Goal: Task Accomplishment & Management: Manage account settings

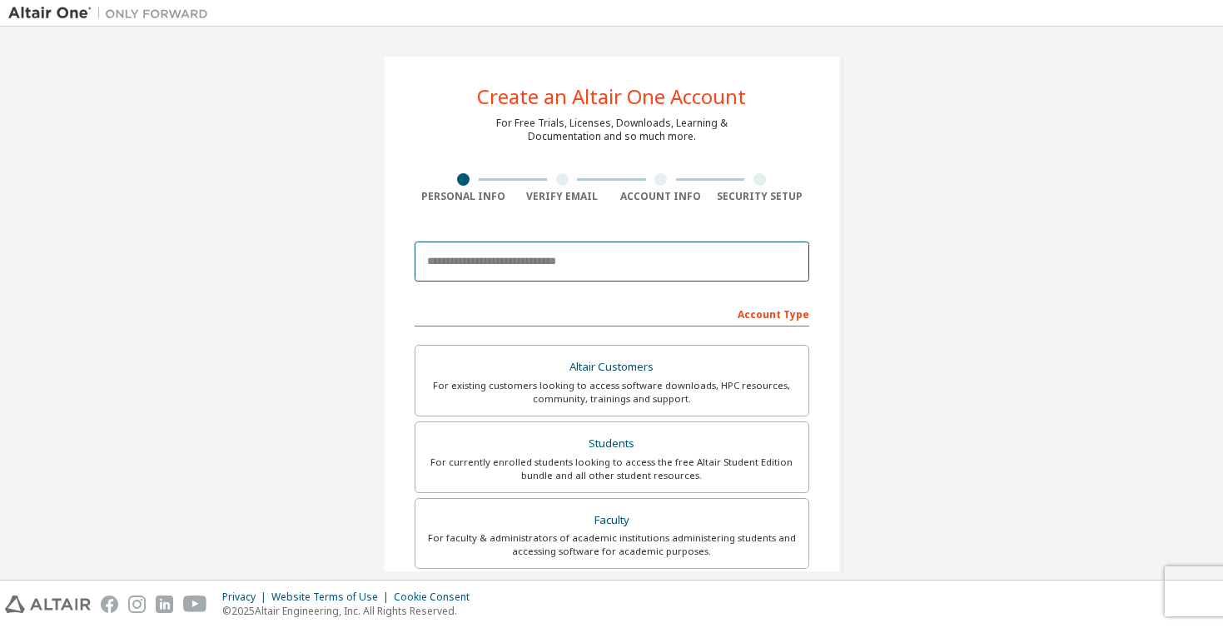
click at [536, 266] on input "email" at bounding box center [612, 262] width 395 height 40
type input "**********"
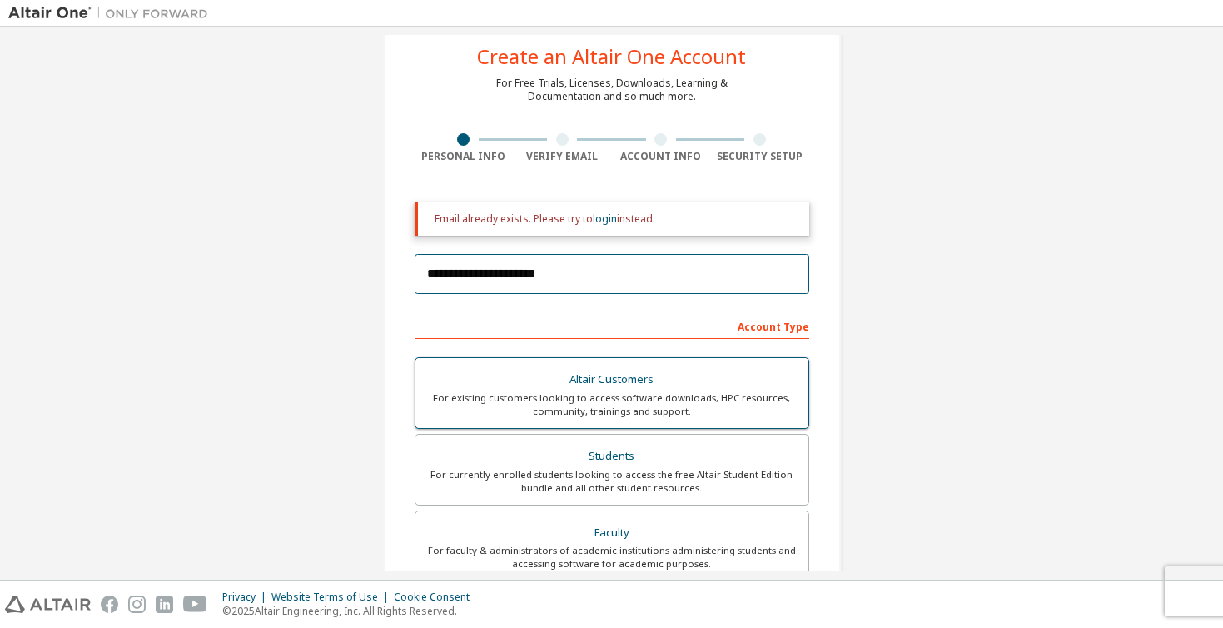
scroll to position [125, 0]
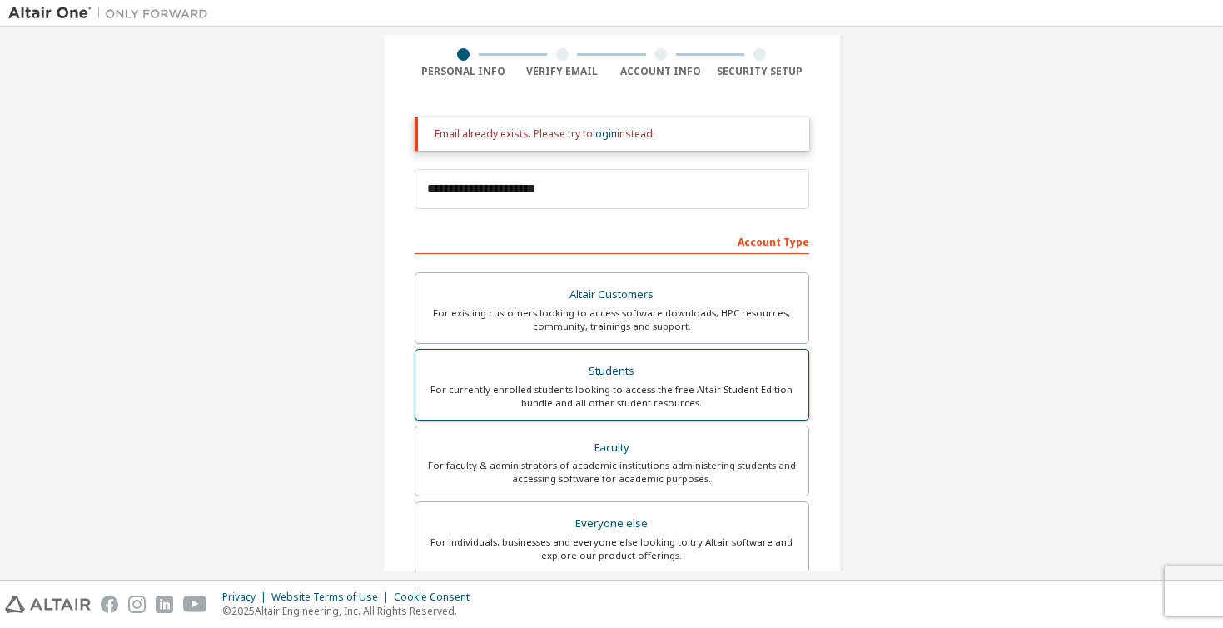
click at [577, 399] on div "For currently enrolled students looking to access the free Altair Student Editi…" at bounding box center [612, 396] width 373 height 27
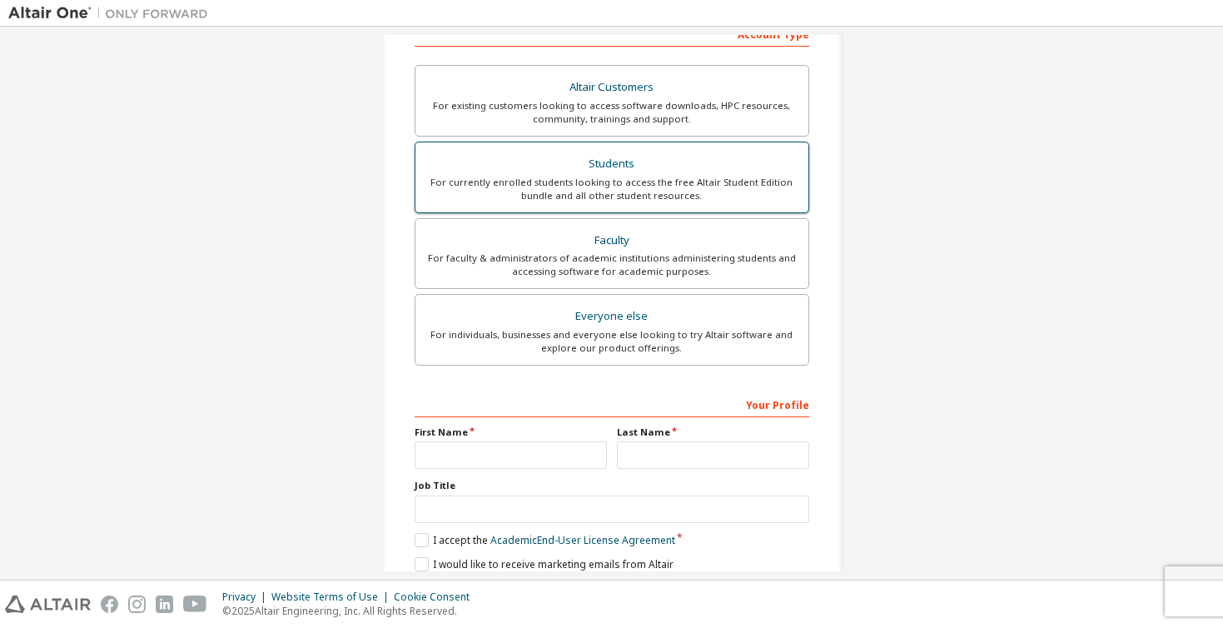
scroll to position [371, 0]
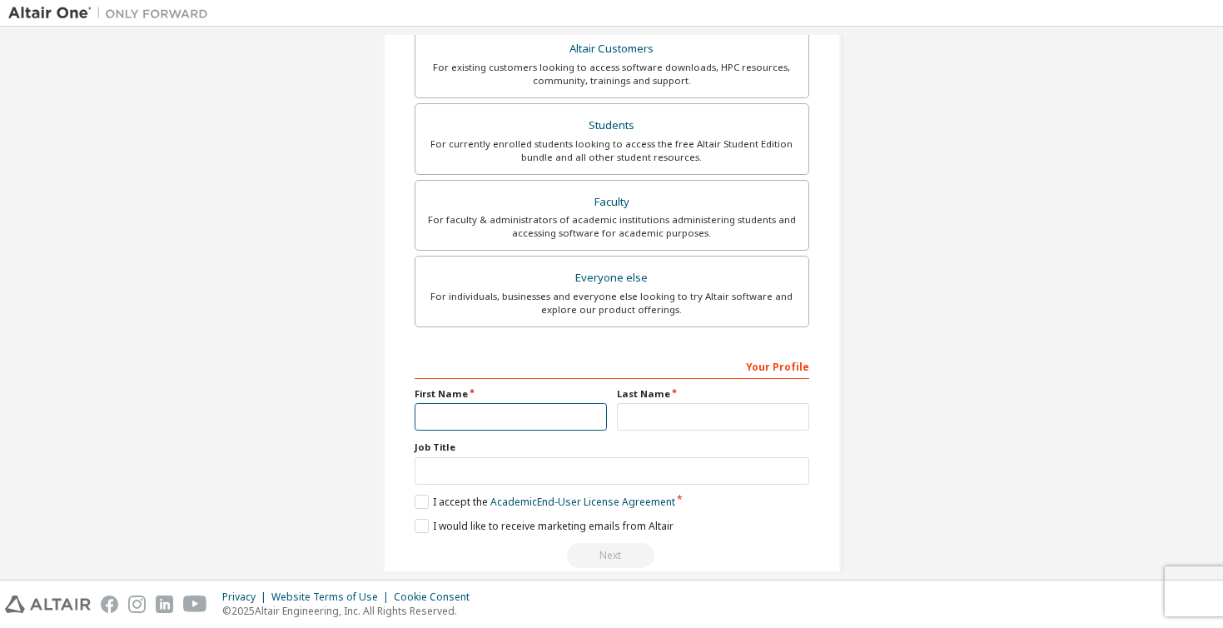
click at [545, 406] on input "text" at bounding box center [511, 416] width 192 height 27
type input "****"
click at [666, 425] on input "text" at bounding box center [713, 416] width 192 height 27
type input "**"
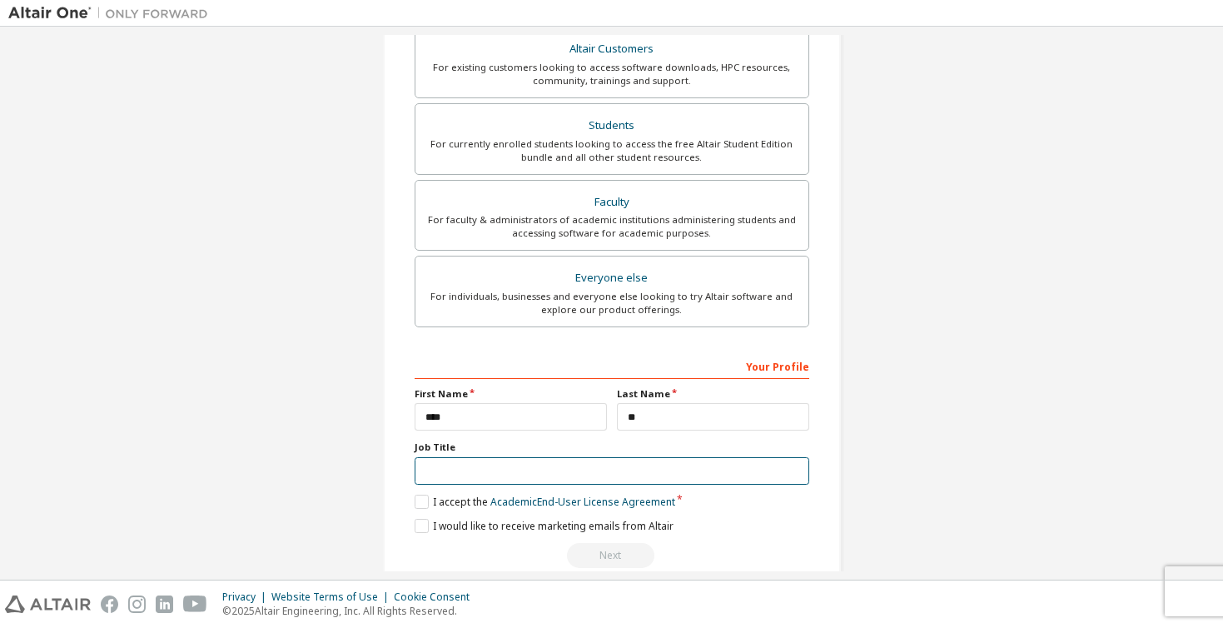
click at [536, 481] on input "text" at bounding box center [612, 470] width 395 height 27
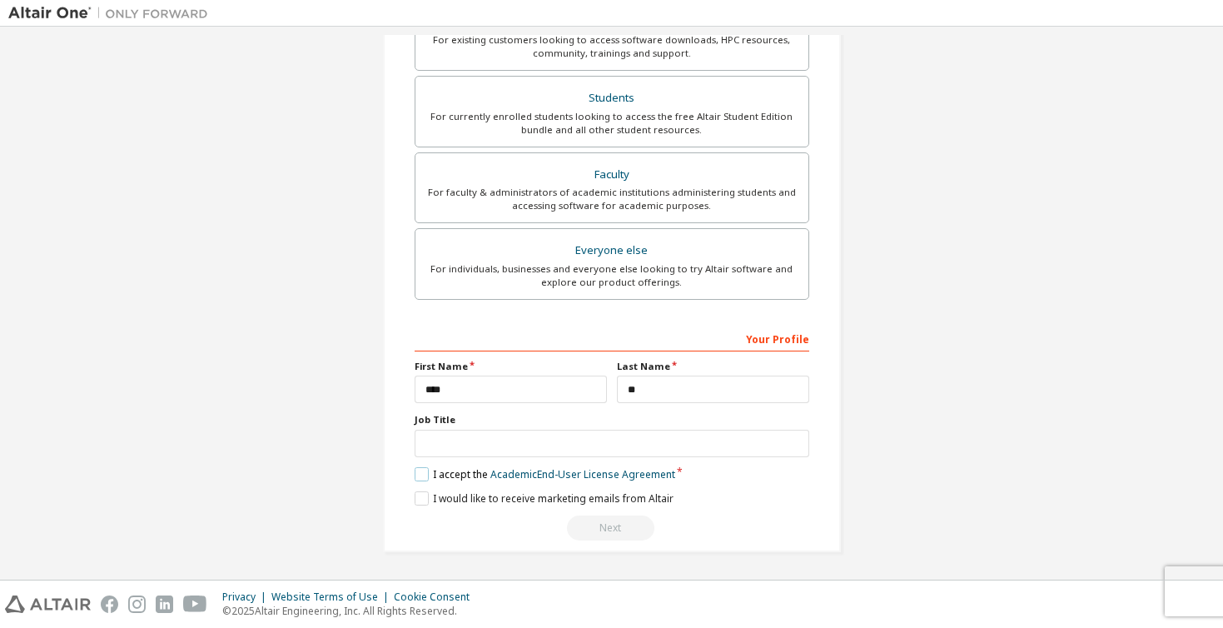
click at [416, 474] on label "I accept the Academic End-User License Agreement" at bounding box center [545, 474] width 261 height 14
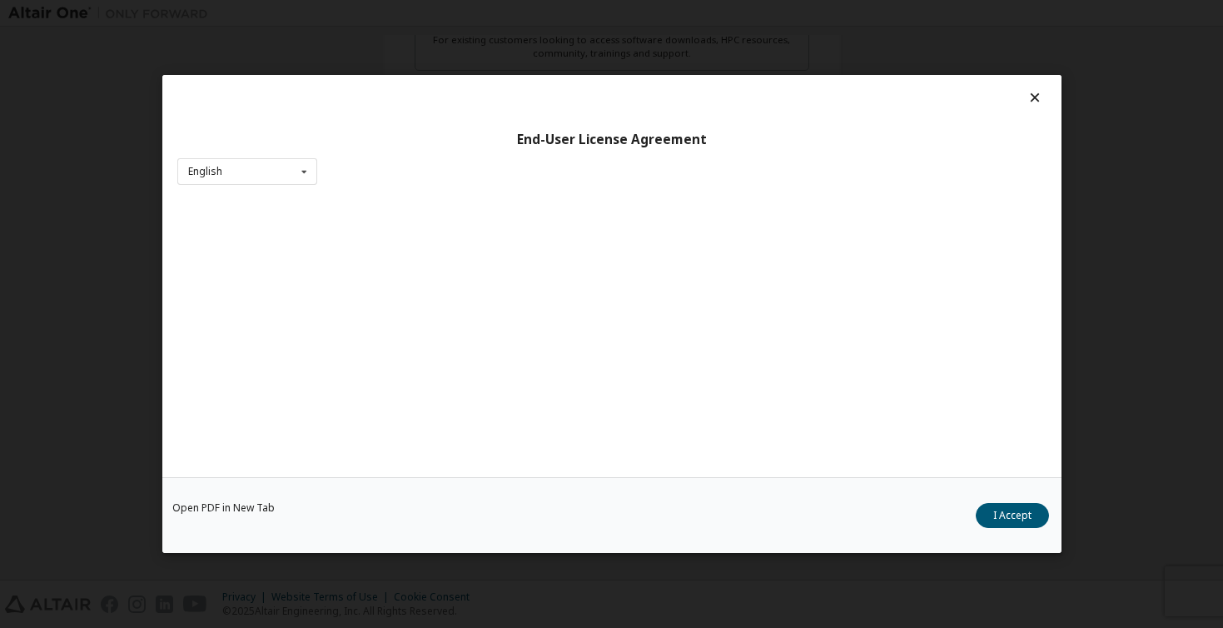
click at [416, 493] on div "Open PDF in New Tab I Accept" at bounding box center [611, 515] width 899 height 76
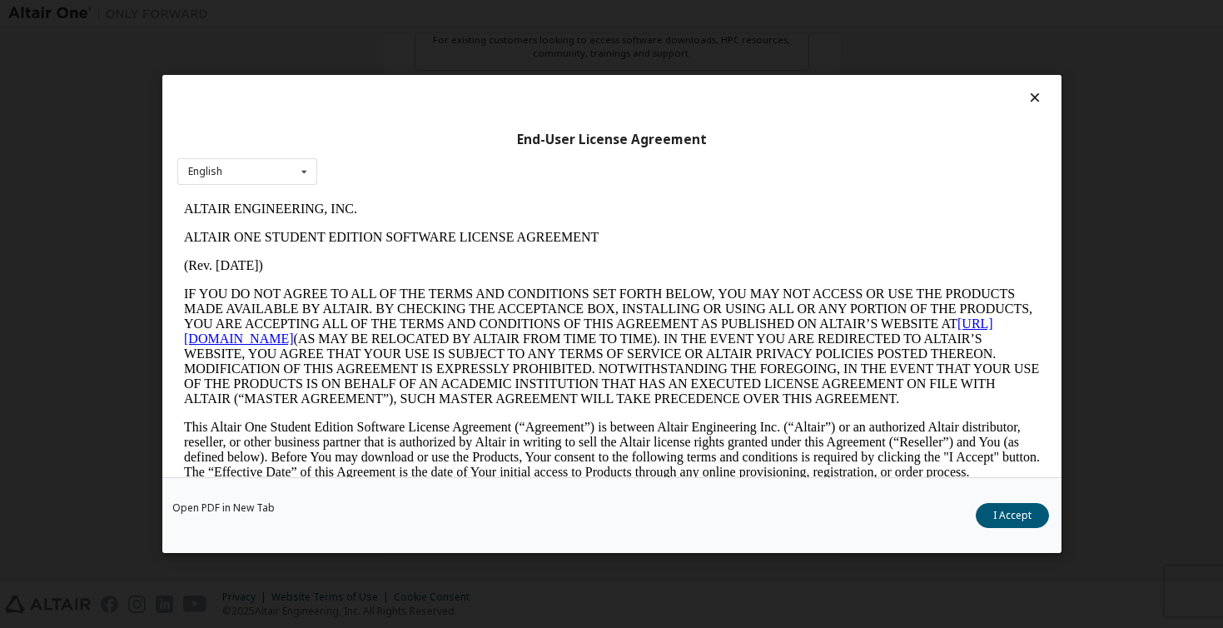
scroll to position [0, 0]
click at [1003, 521] on button "I Accept" at bounding box center [1012, 515] width 73 height 25
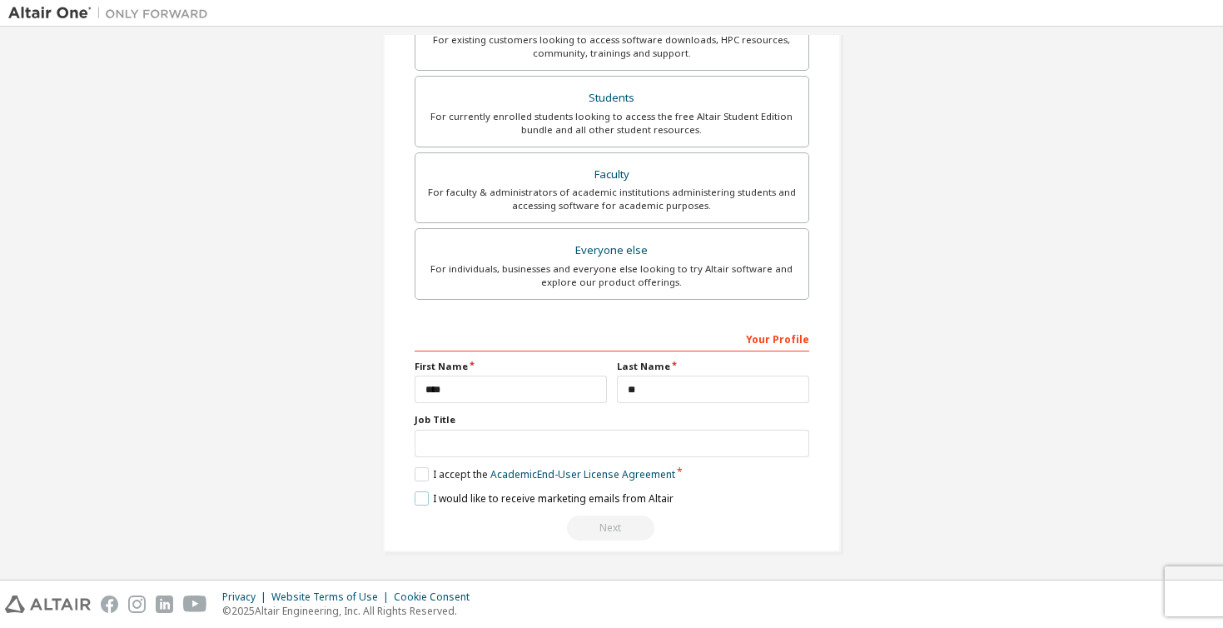
click at [418, 496] on label "I would like to receive marketing emails from Altair" at bounding box center [544, 498] width 259 height 14
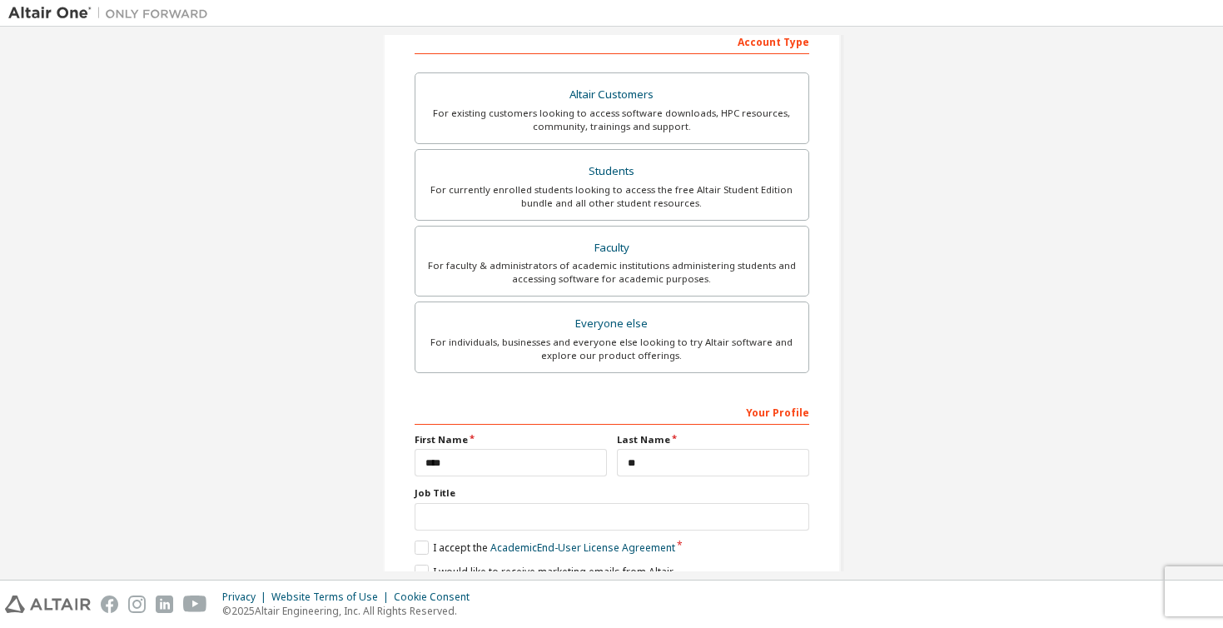
click at [666, 416] on div "Your Profile" at bounding box center [612, 411] width 395 height 27
click at [666, 404] on div "Your Profile" at bounding box center [612, 411] width 395 height 27
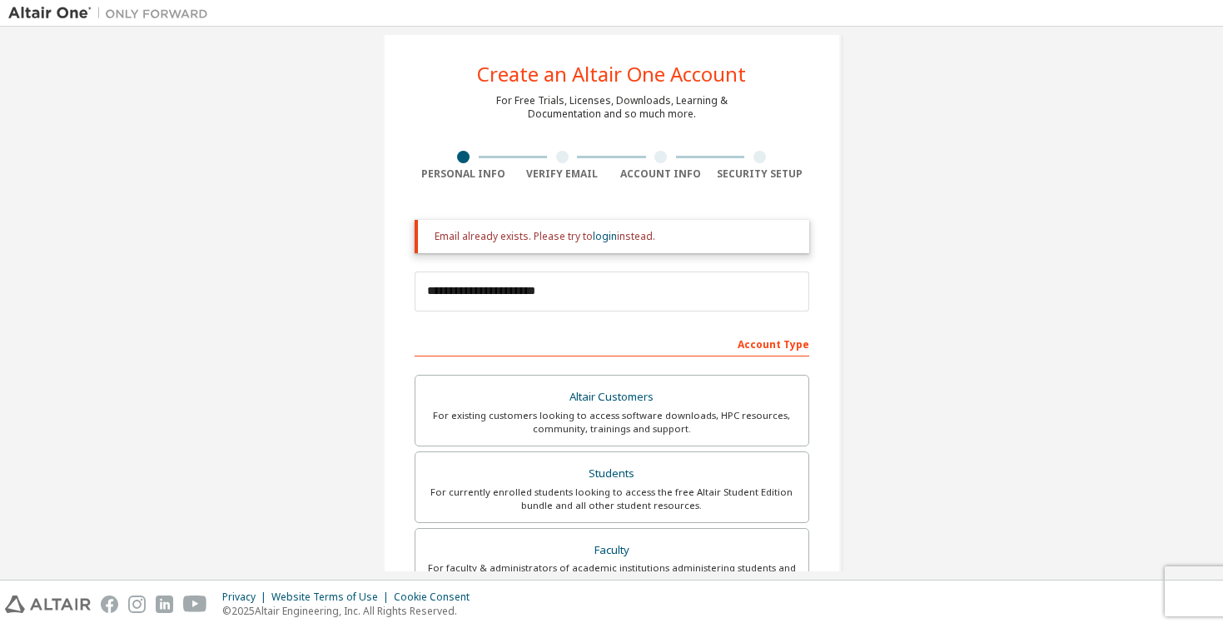
scroll to position [0, 0]
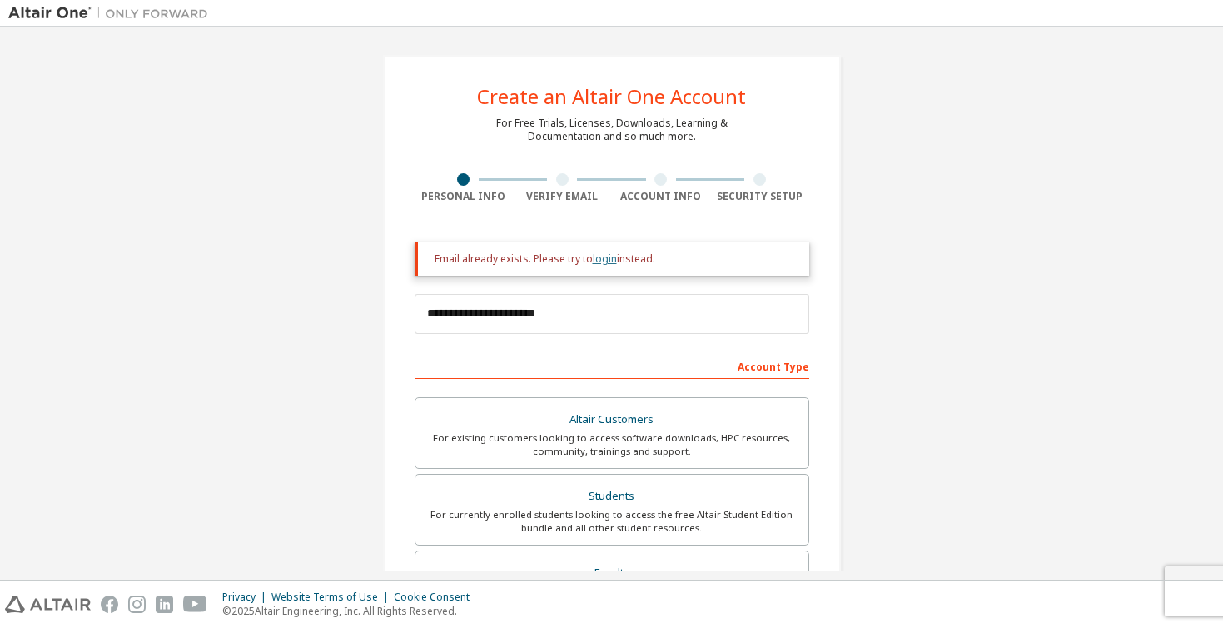
click at [598, 256] on link "login" at bounding box center [605, 258] width 24 height 14
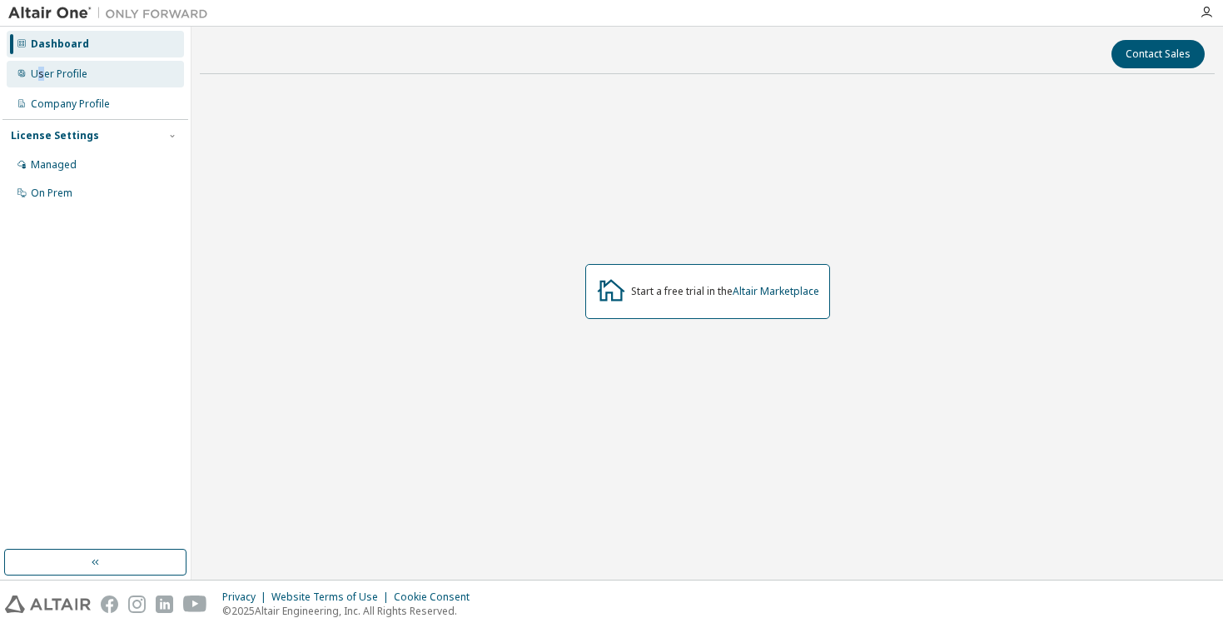
click at [40, 69] on div "User Profile" at bounding box center [59, 73] width 57 height 13
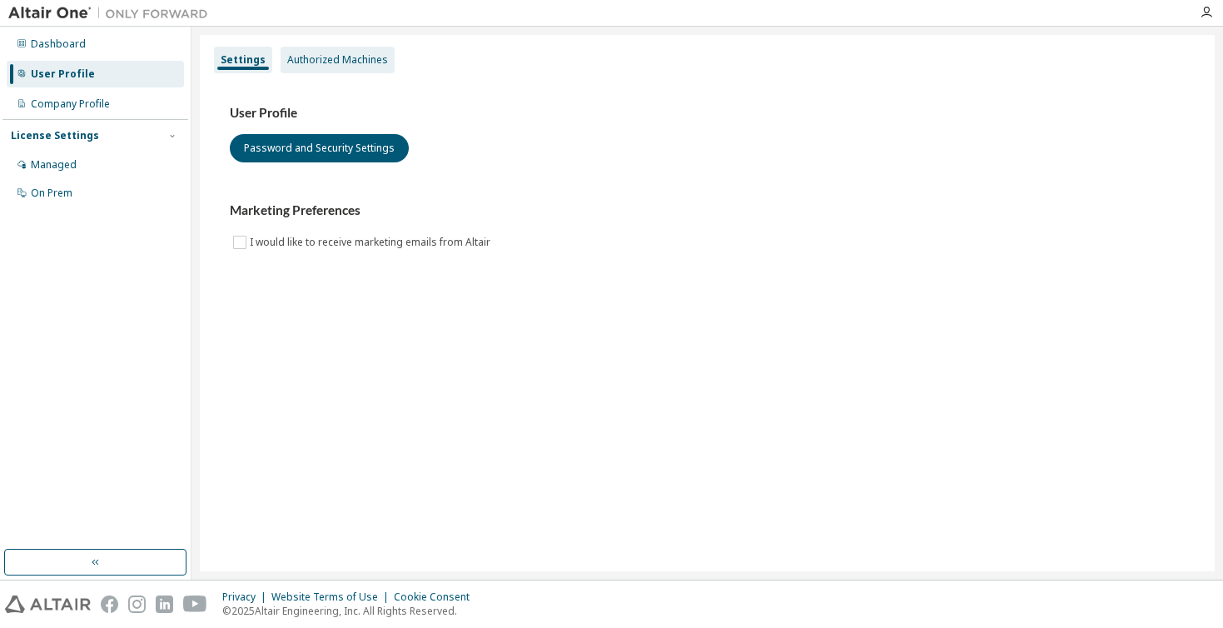
click at [324, 61] on div "Authorized Machines" at bounding box center [337, 59] width 101 height 13
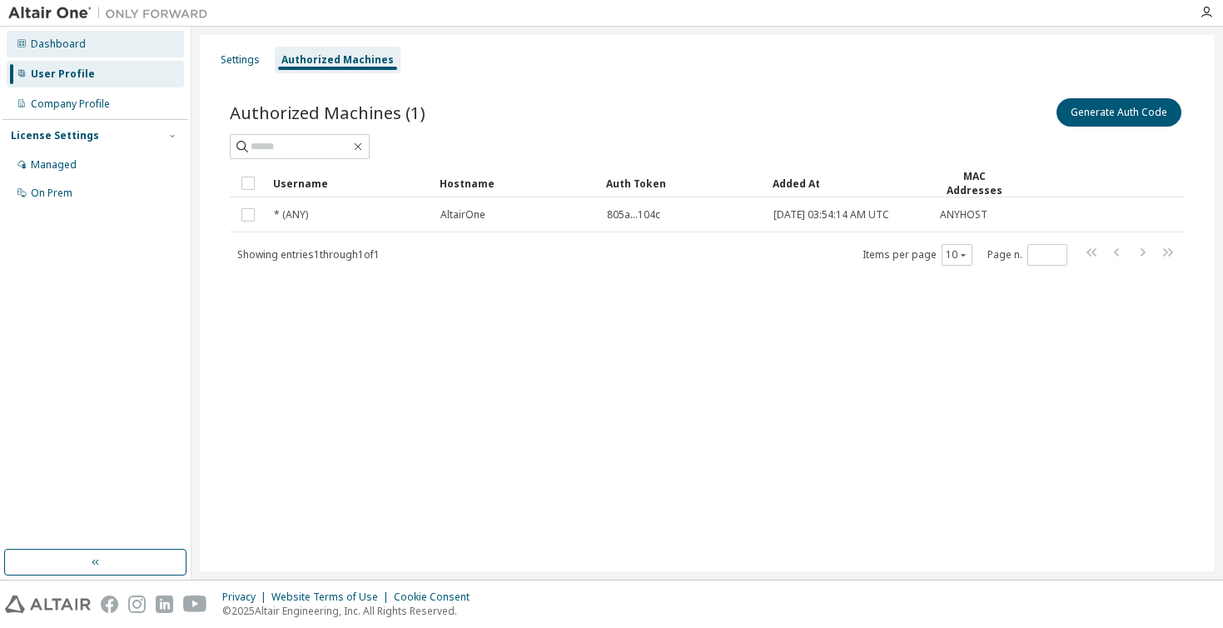
click at [53, 47] on div "Dashboard" at bounding box center [58, 43] width 55 height 13
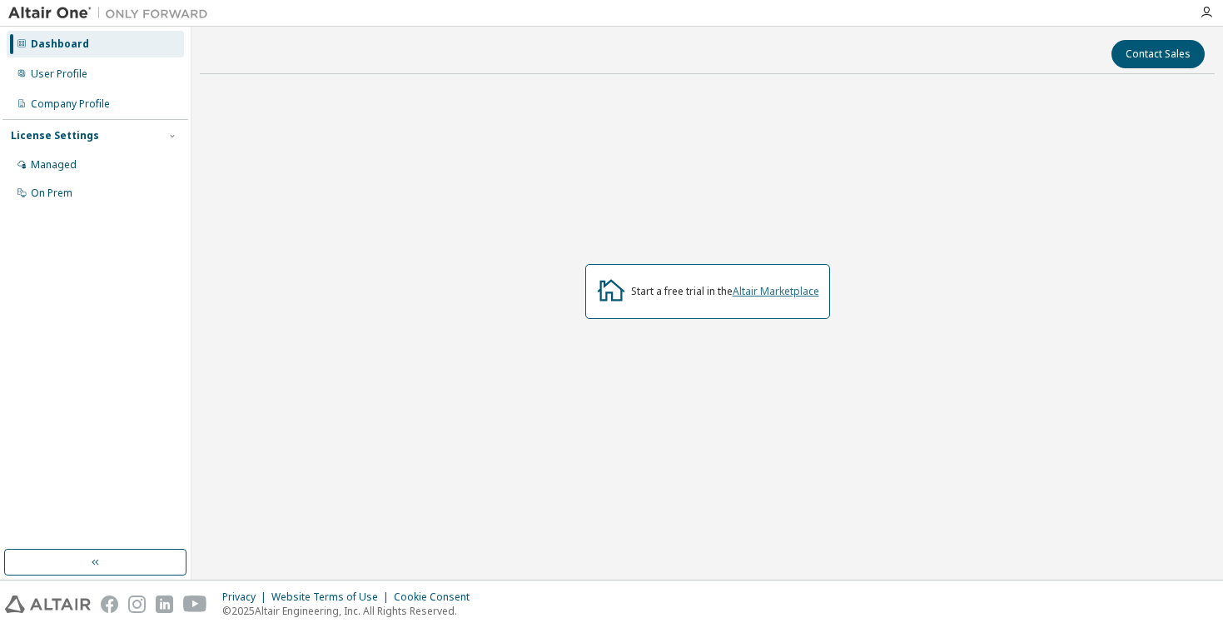
click at [772, 285] on link "Altair Marketplace" at bounding box center [776, 291] width 87 height 14
